Goal: Task Accomplishment & Management: Manage account settings

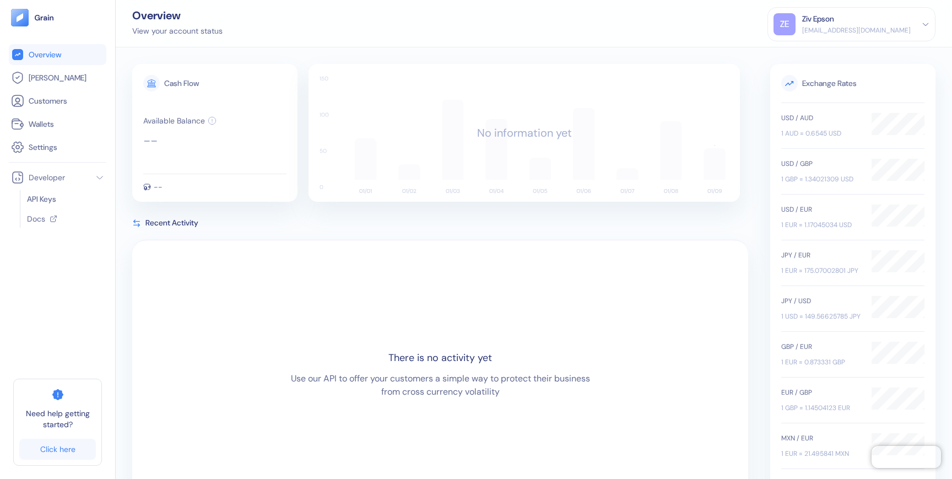
click at [890, 32] on div "[EMAIL_ADDRESS][DOMAIN_NAME]" at bounding box center [856, 30] width 109 height 10
click at [298, 179] on div "Cash Flow Available Balance -- -- No information yet" at bounding box center [440, 133] width 616 height 138
click at [603, 33] on div "Overview View your account status ZE Ziv Epson [EMAIL_ADDRESS][DOMAIN_NAME] Sig…" at bounding box center [534, 23] width 837 height 47
click at [927, 21] on icon at bounding box center [926, 24] width 8 height 8
click at [916, 23] on div "ZE Ziv Epson [EMAIL_ADDRESS][DOMAIN_NAME]" at bounding box center [852, 24] width 156 height 22
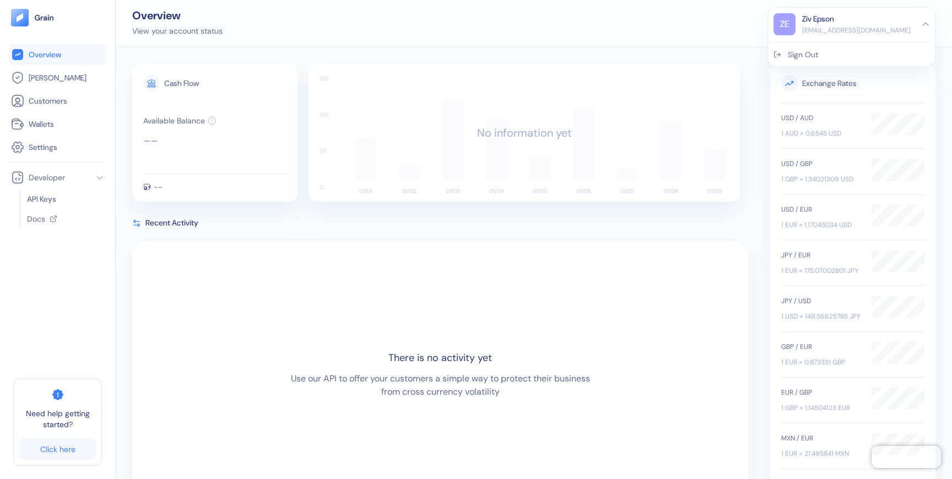
click at [818, 58] on div "Sign Out" at bounding box center [803, 55] width 30 height 12
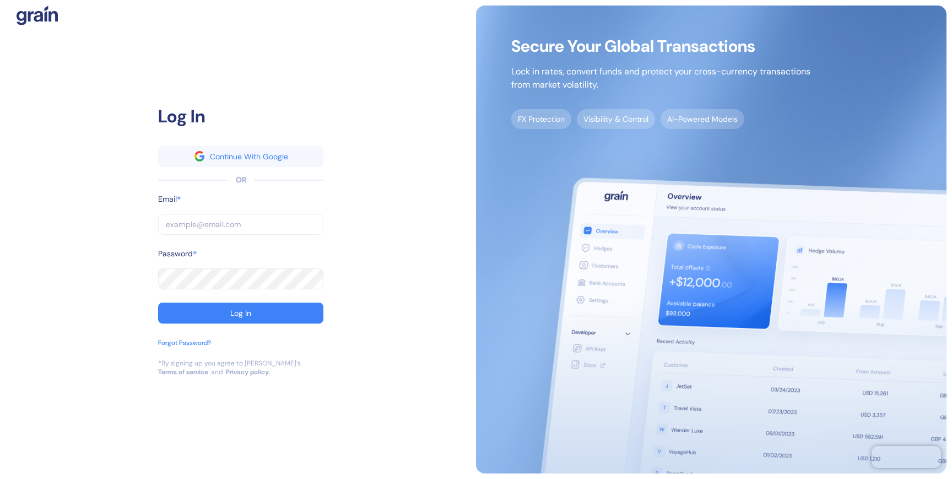
click at [199, 226] on input "text" at bounding box center [240, 224] width 165 height 21
paste input "[EMAIL_ADDRESS][DOMAIN_NAME]"
type input "[EMAIL_ADDRESS][DOMAIN_NAME]"
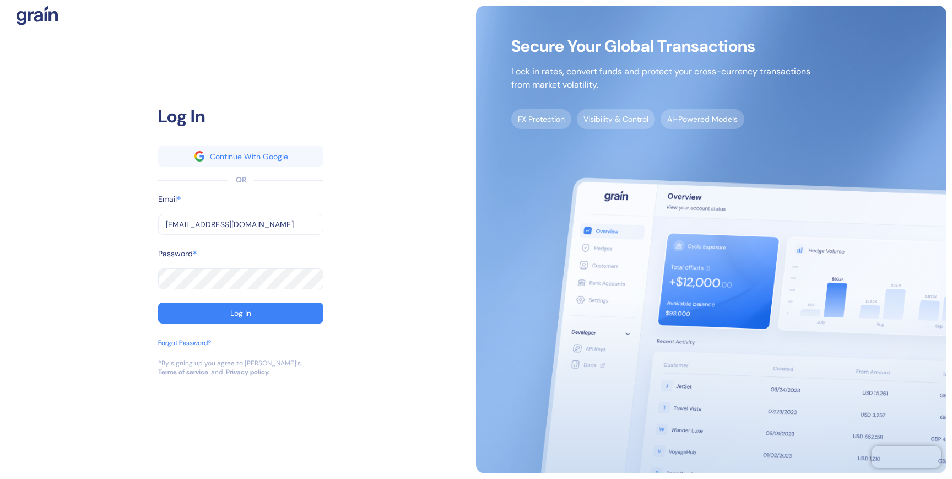
type input "[EMAIL_ADDRESS][DOMAIN_NAME]"
click at [186, 312] on button "Log In" at bounding box center [240, 313] width 165 height 21
